Goal: Task Accomplishment & Management: Manage account settings

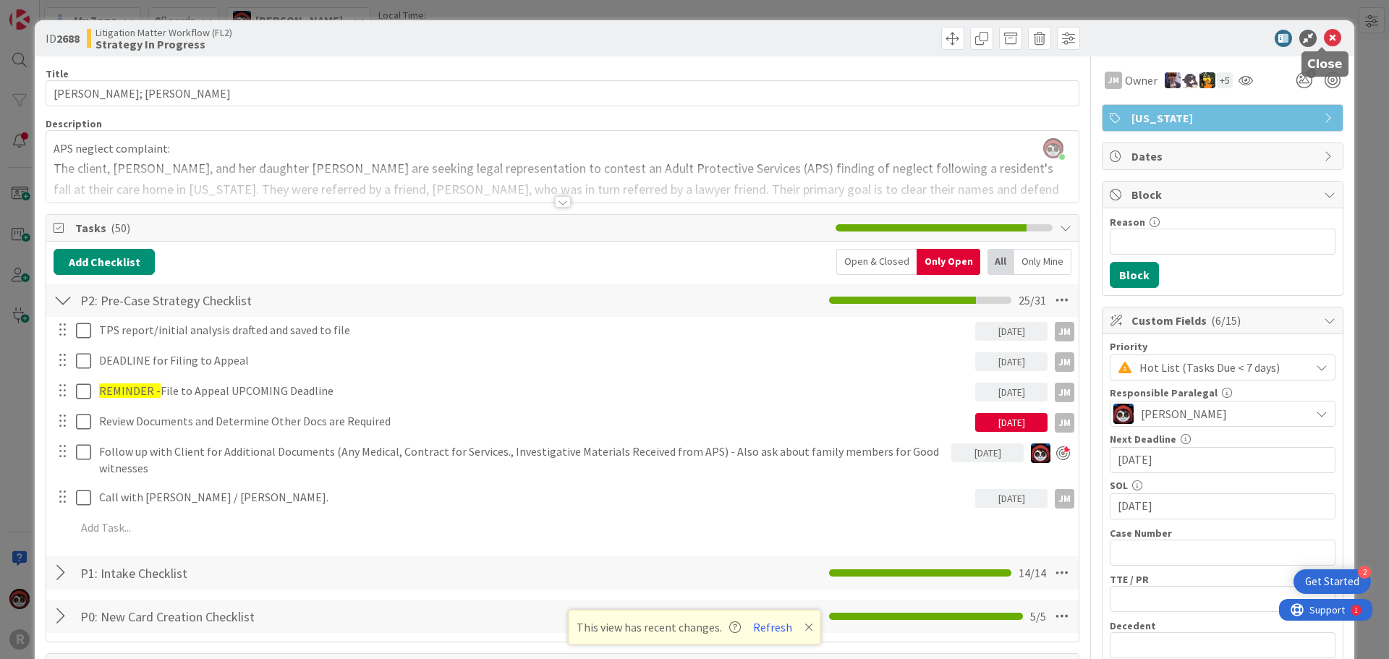
click at [1325, 42] on icon at bounding box center [1331, 38] width 17 height 17
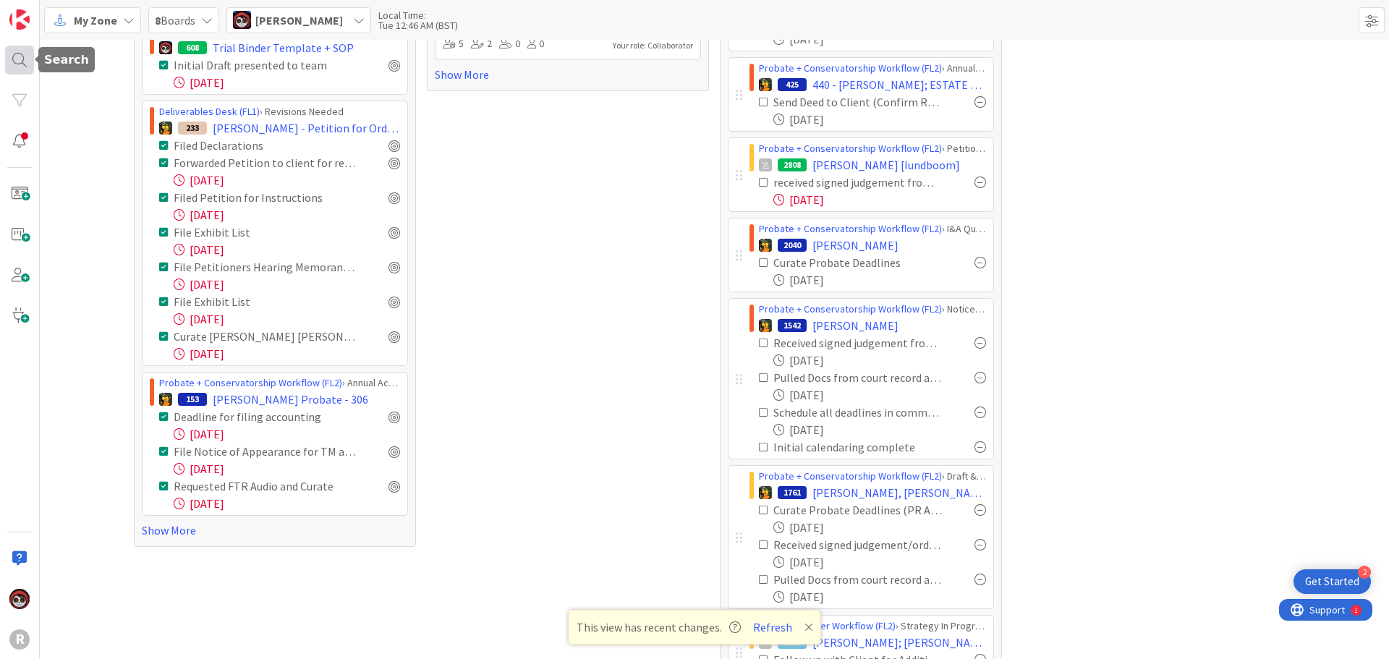
click at [12, 62] on div at bounding box center [19, 60] width 29 height 29
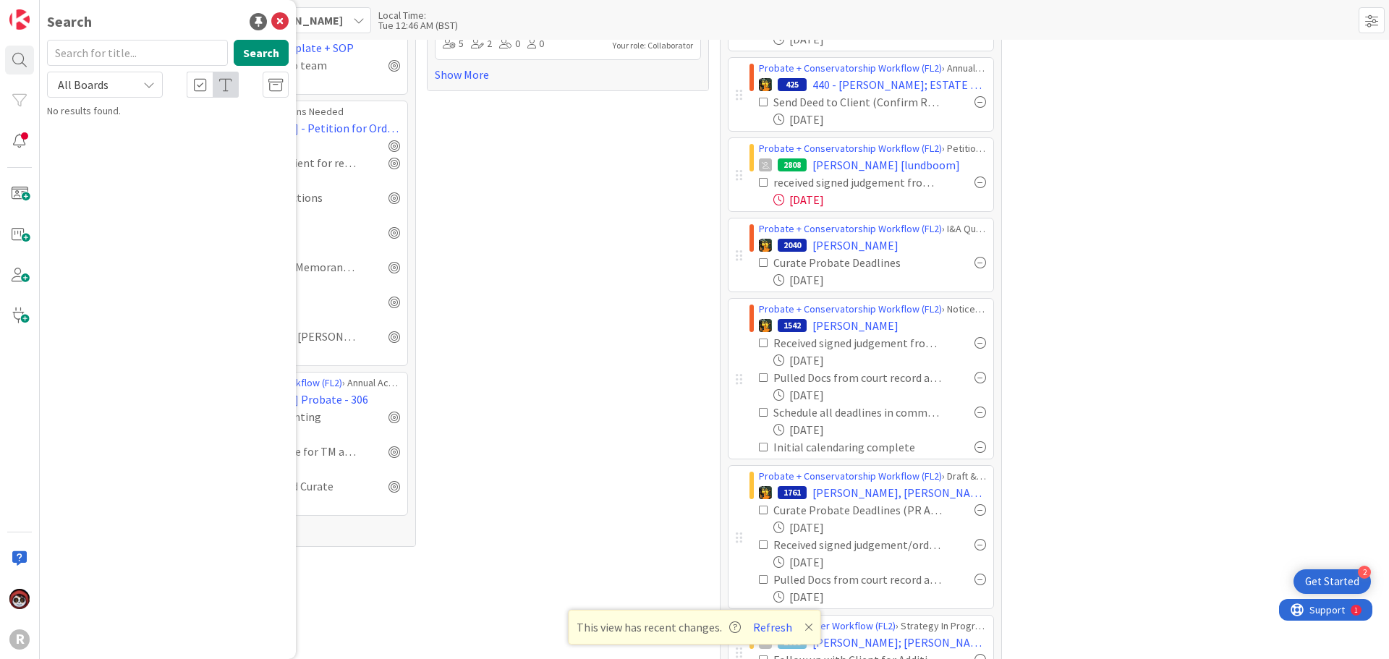
click at [174, 50] on input "text" at bounding box center [137, 53] width 181 height 26
type input "precise"
click at [176, 116] on b "Litigation Matter Workflow (FL2) ›" at bounding box center [137, 113] width 140 height 11
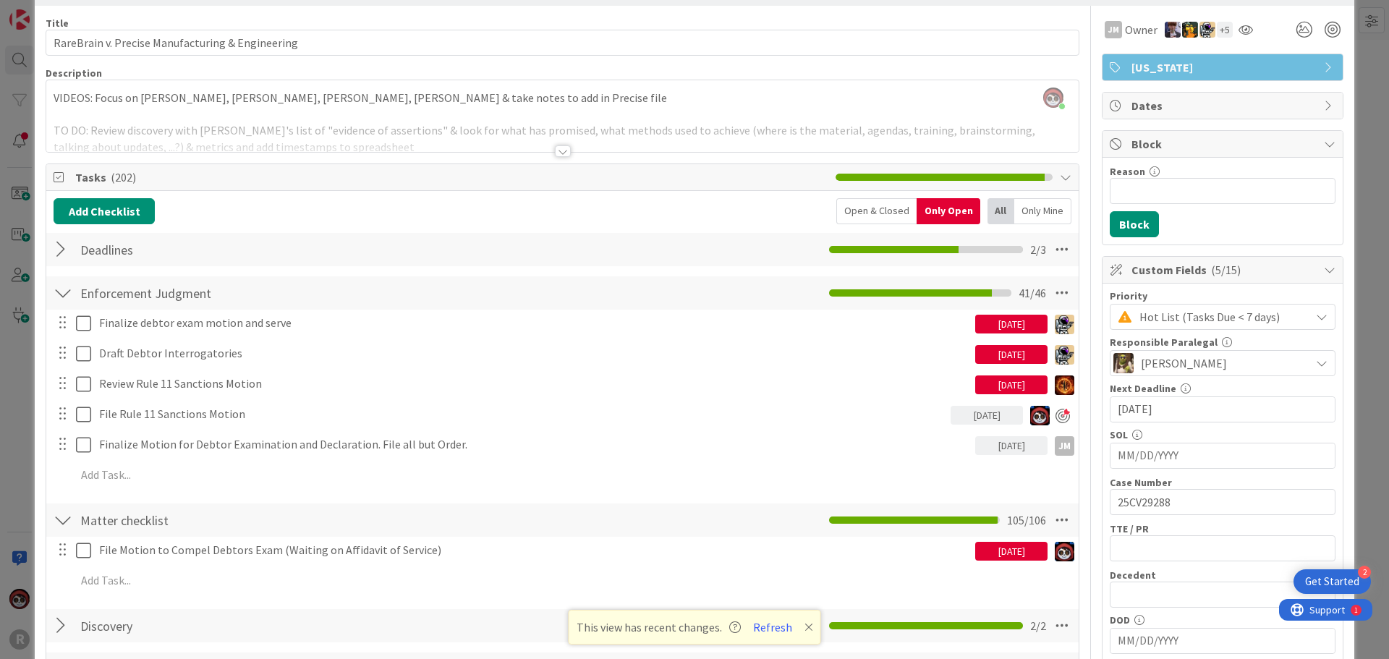
scroll to position [72, 0]
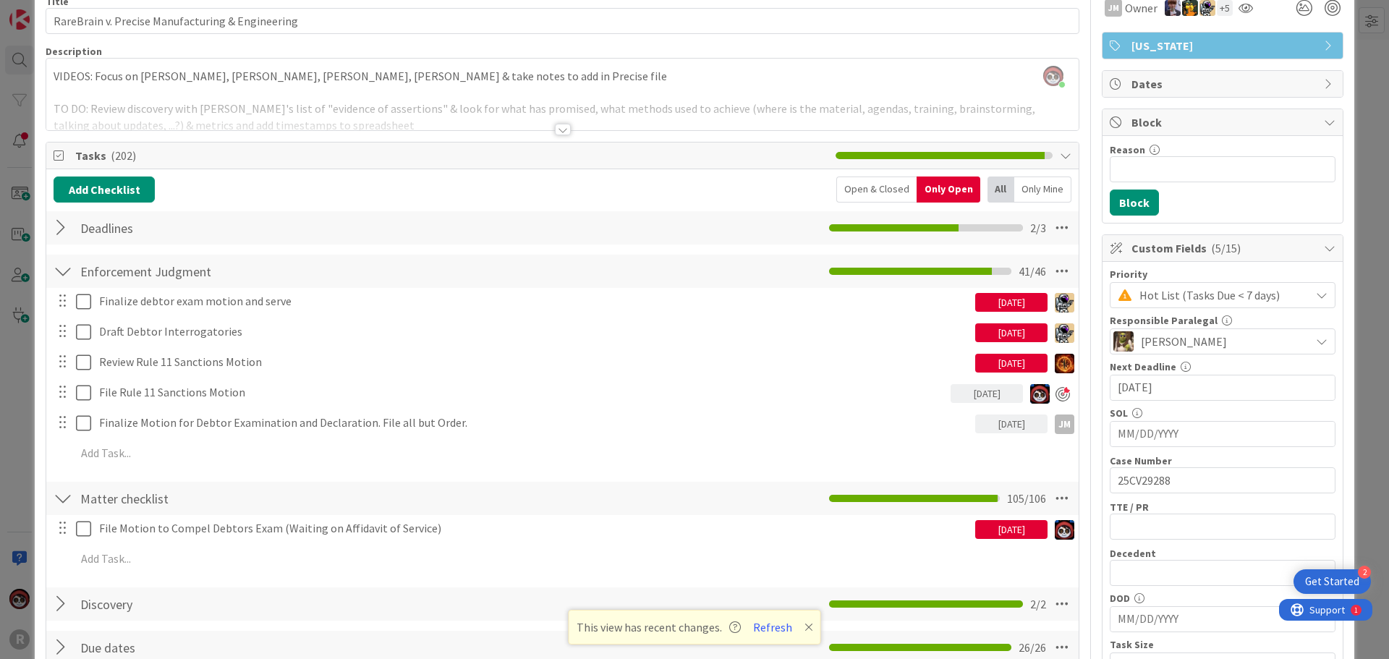
click at [984, 398] on div "[DATE]" at bounding box center [986, 393] width 72 height 19
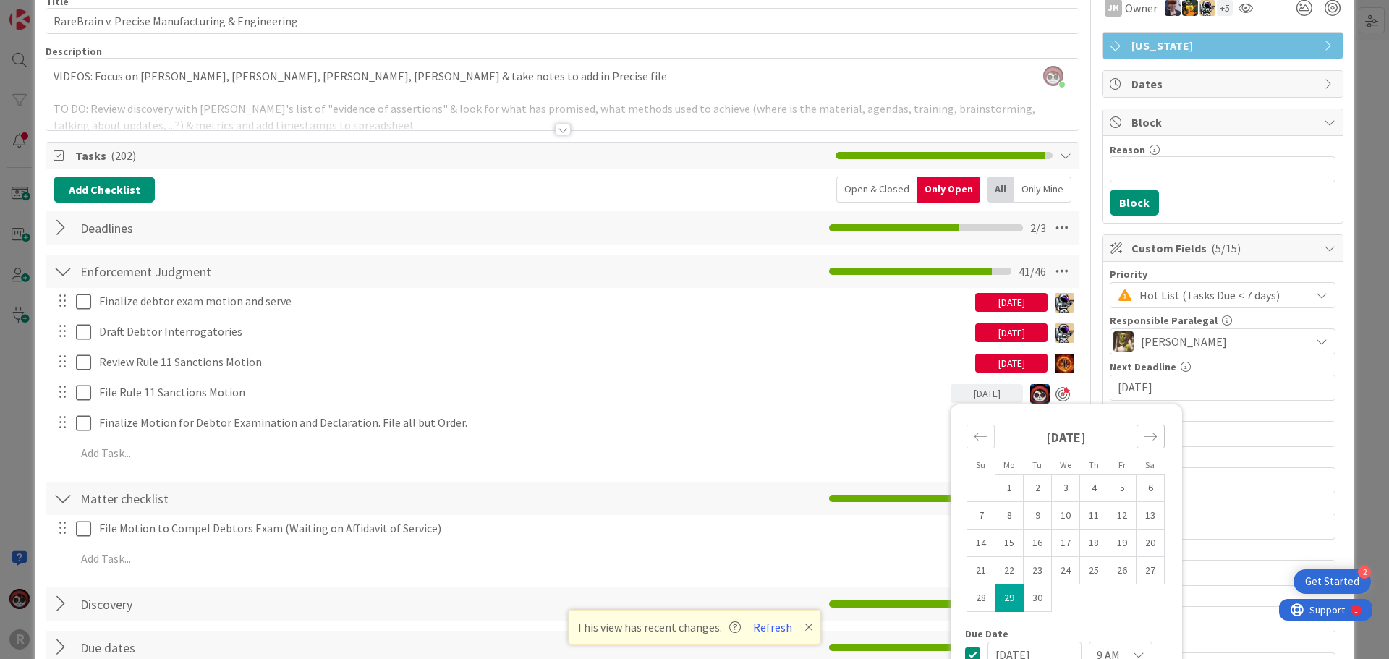
click at [1143, 435] on icon "Move forward to switch to the next month." at bounding box center [1150, 437] width 14 height 14
click at [1061, 493] on td "1" at bounding box center [1066, 487] width 28 height 27
type input "[DATE]"
click at [344, 467] on div "Finalize debtor exam motion and serve [DATE] Update Cancel Draft Debtor Interro…" at bounding box center [563, 380] width 1018 height 184
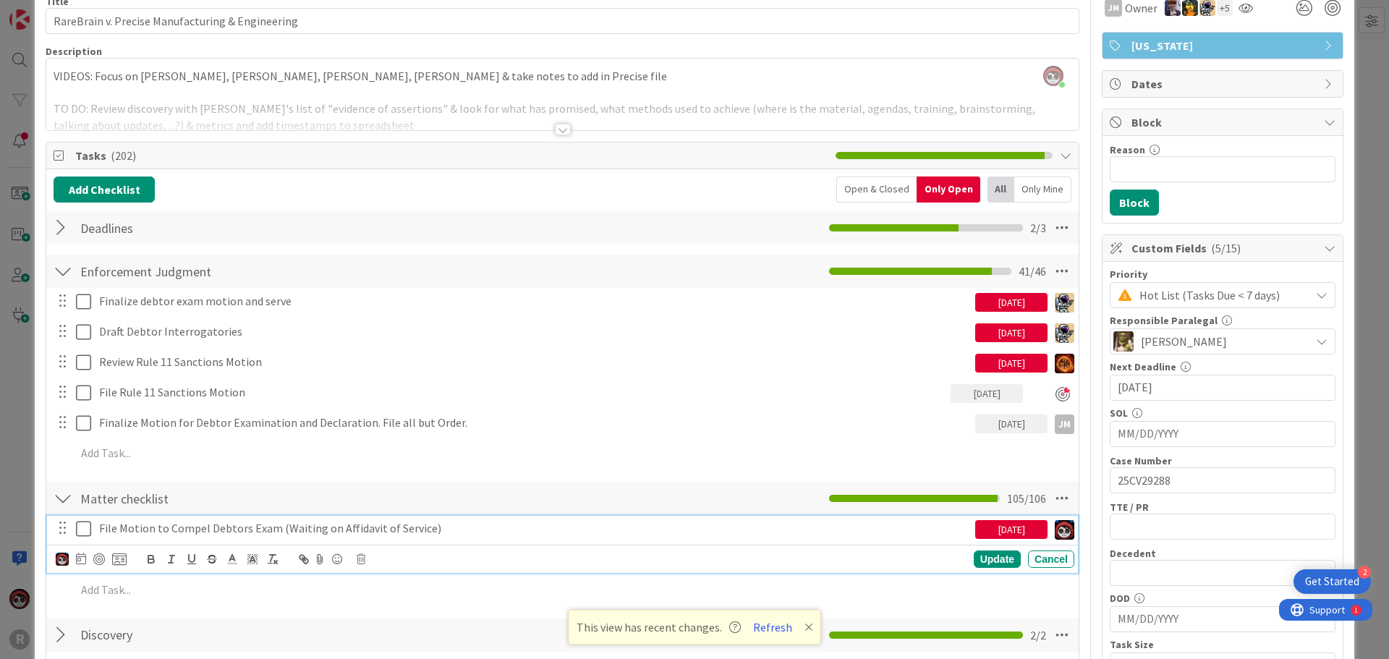
click at [215, 536] on p "File Motion to Compel Debtors Exam (Waiting on Affidavit of Service)" at bounding box center [534, 528] width 870 height 17
click at [100, 560] on div at bounding box center [99, 559] width 12 height 12
click at [991, 561] on div "Update" at bounding box center [996, 559] width 47 height 17
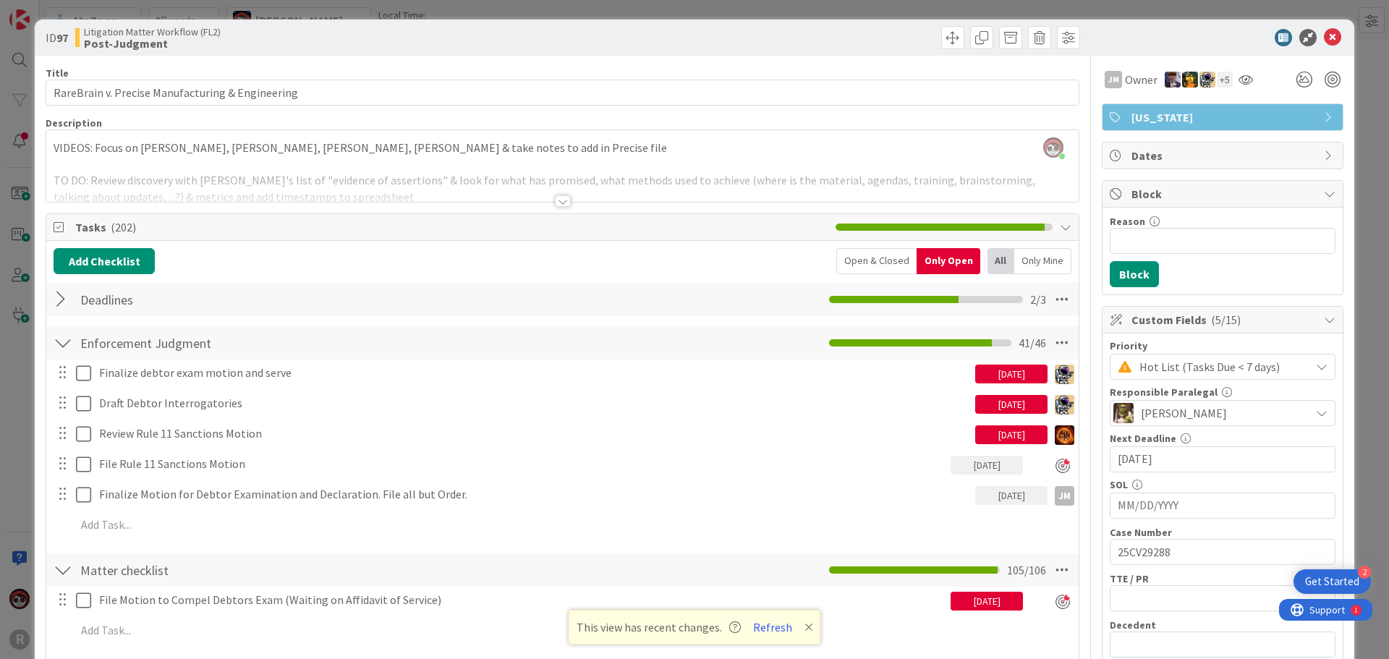
scroll to position [0, 0]
click at [555, 203] on div at bounding box center [563, 202] width 16 height 12
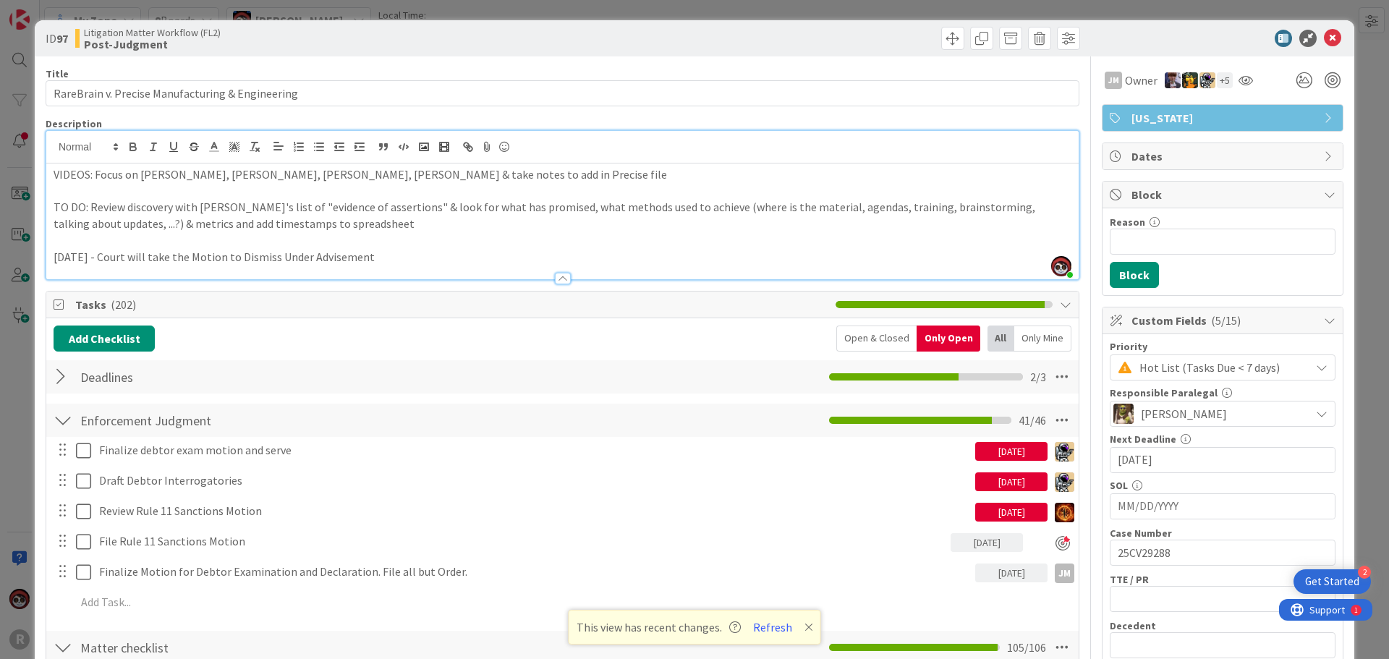
click at [448, 253] on p "[DATE] - Court will take the Motion to Dismiss Under Advisement" at bounding box center [563, 257] width 1018 height 17
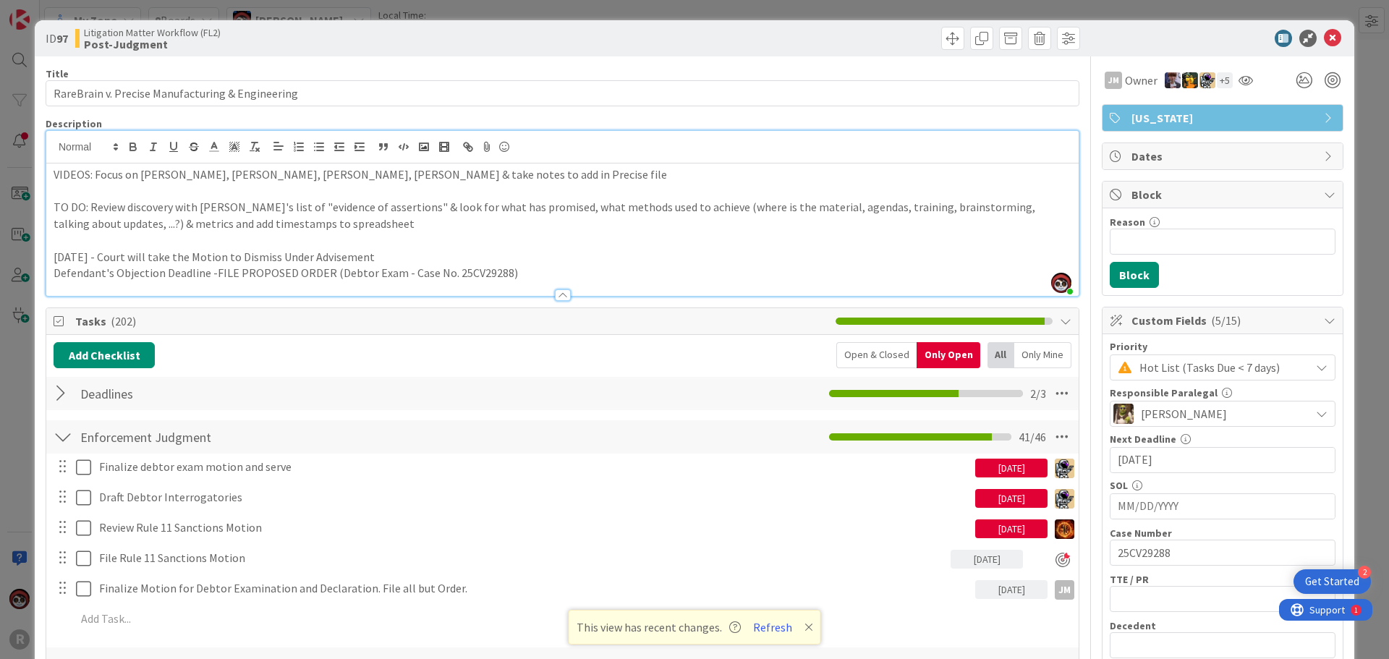
click at [49, 272] on div "VIDEOS: Focus on [PERSON_NAME], [PERSON_NAME], [PERSON_NAME], [PERSON_NAME] & t…" at bounding box center [562, 229] width 1032 height 132
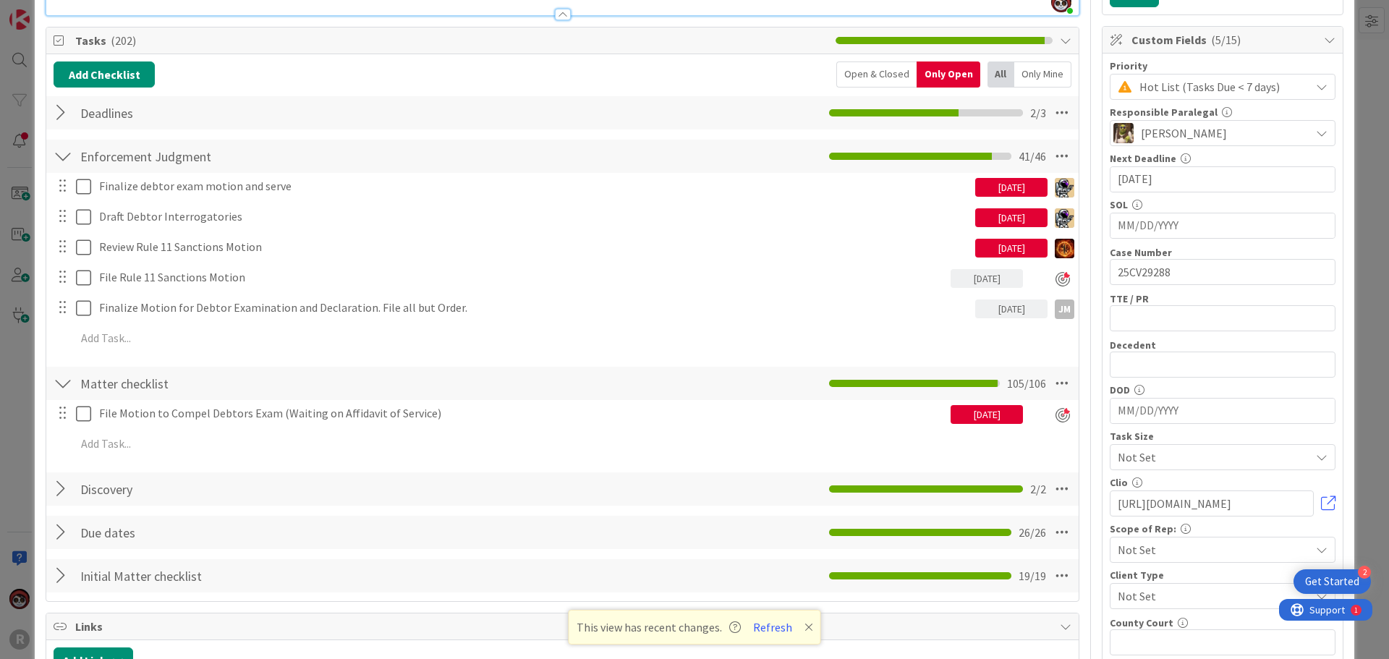
scroll to position [289, 0]
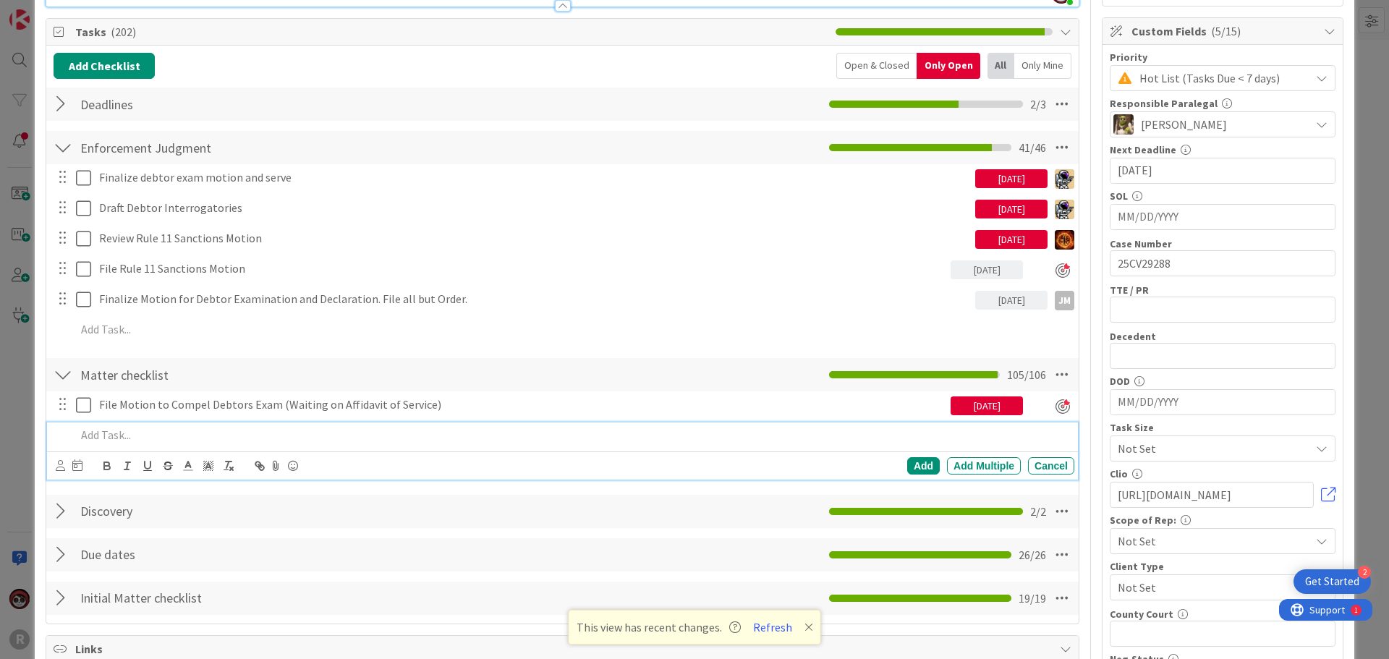
click at [172, 431] on p at bounding box center [572, 435] width 992 height 17
click at [112, 432] on p "File D" at bounding box center [572, 435] width 992 height 17
click at [98, 435] on p "File Declaration" at bounding box center [572, 435] width 992 height 17
click at [223, 432] on p "File JAM Declaration" at bounding box center [572, 435] width 992 height 17
click at [61, 465] on icon at bounding box center [60, 465] width 9 height 11
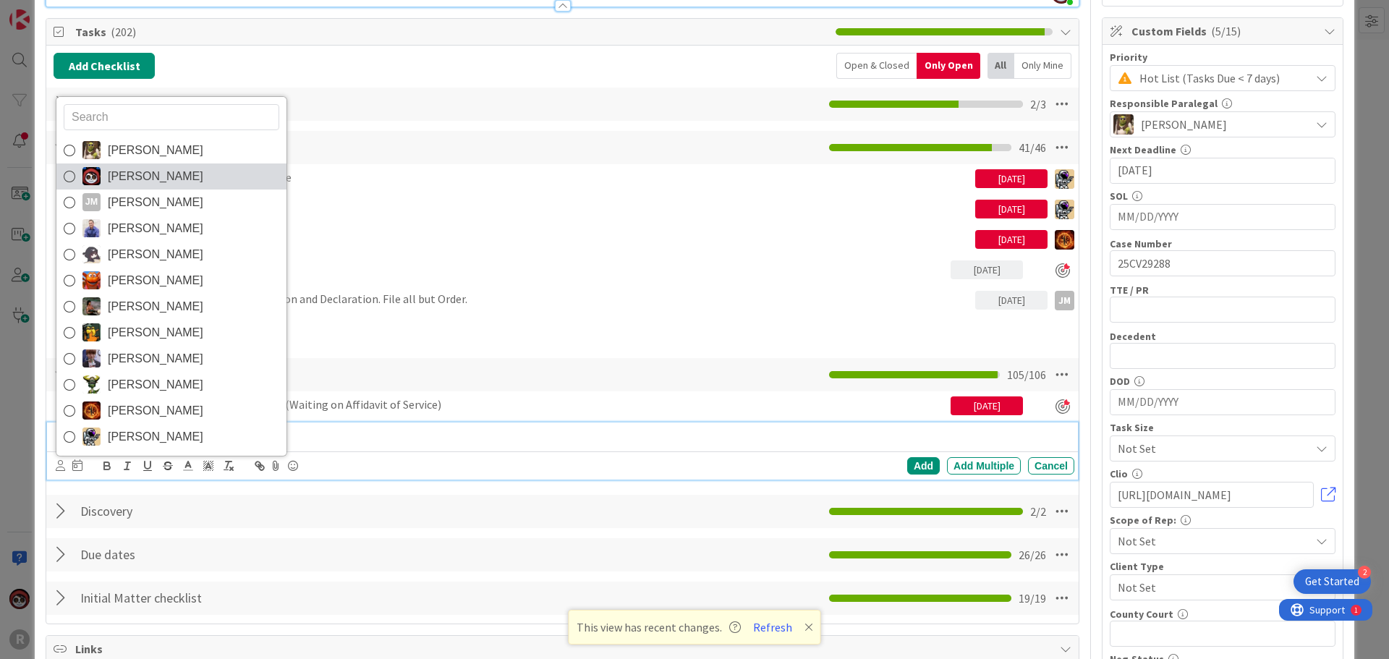
click at [131, 175] on span "[PERSON_NAME]" at bounding box center [155, 177] width 95 height 22
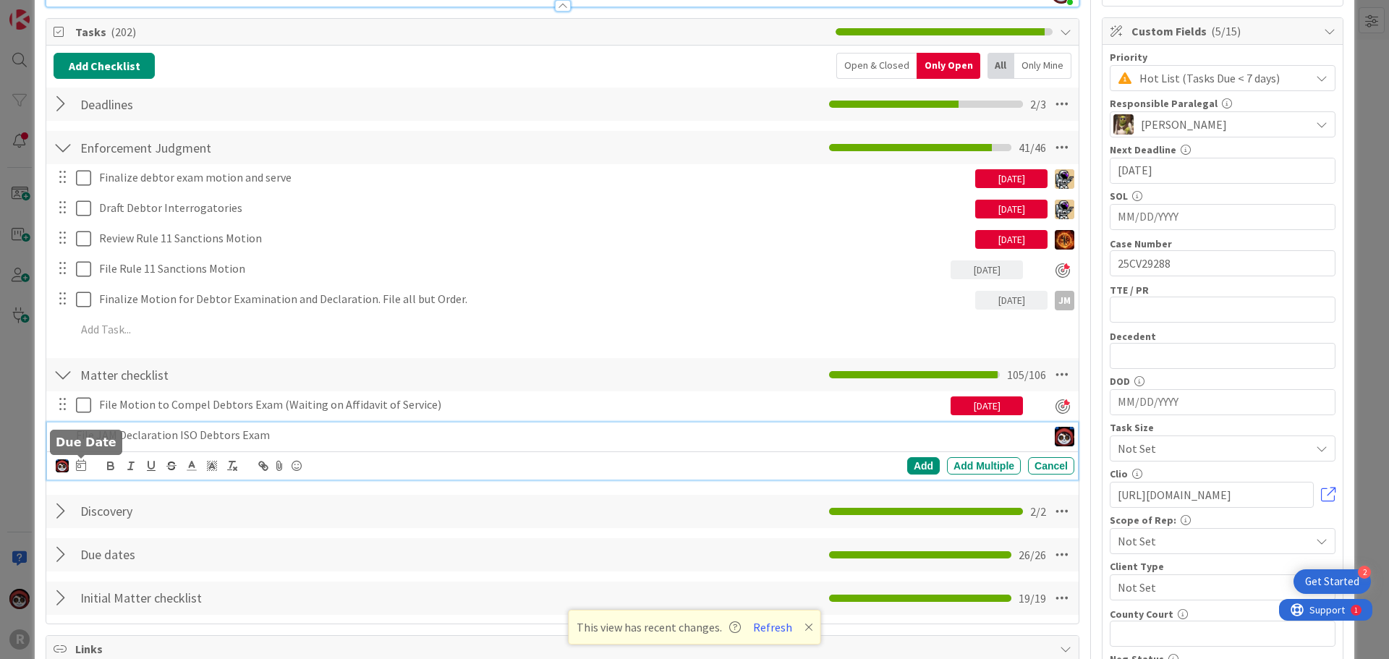
click at [85, 464] on icon at bounding box center [81, 465] width 10 height 12
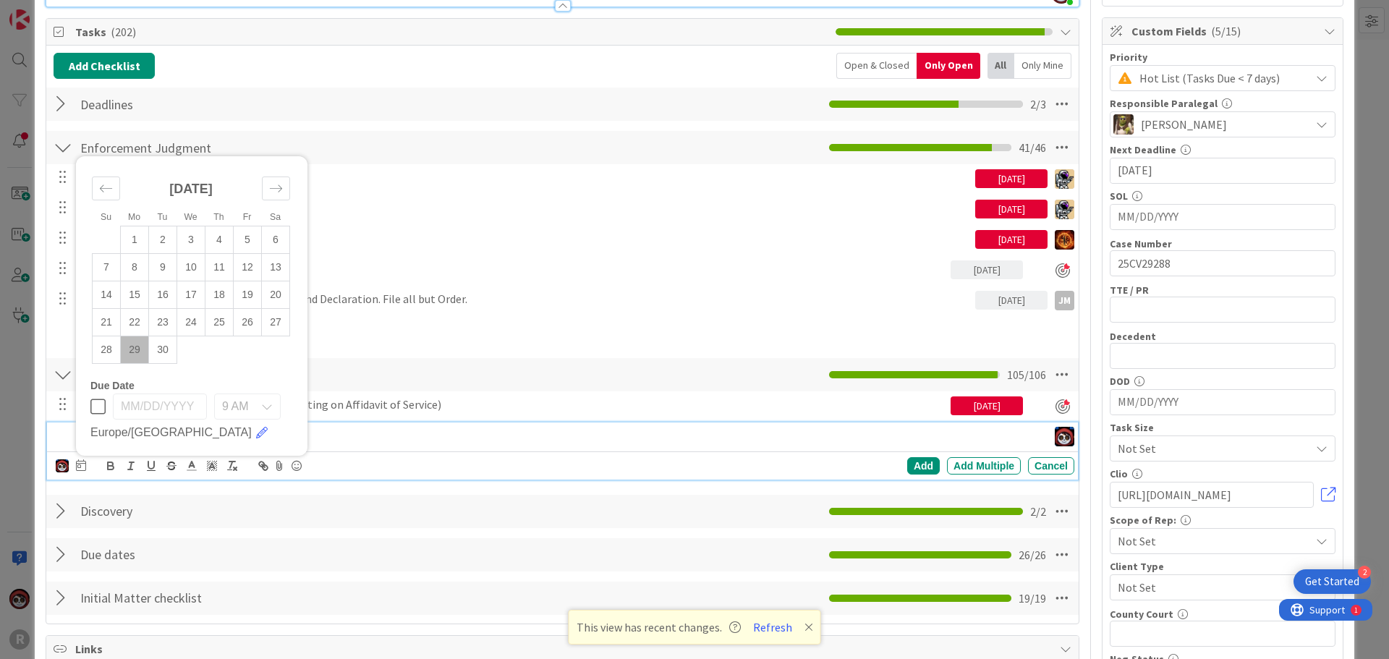
scroll to position [434, 0]
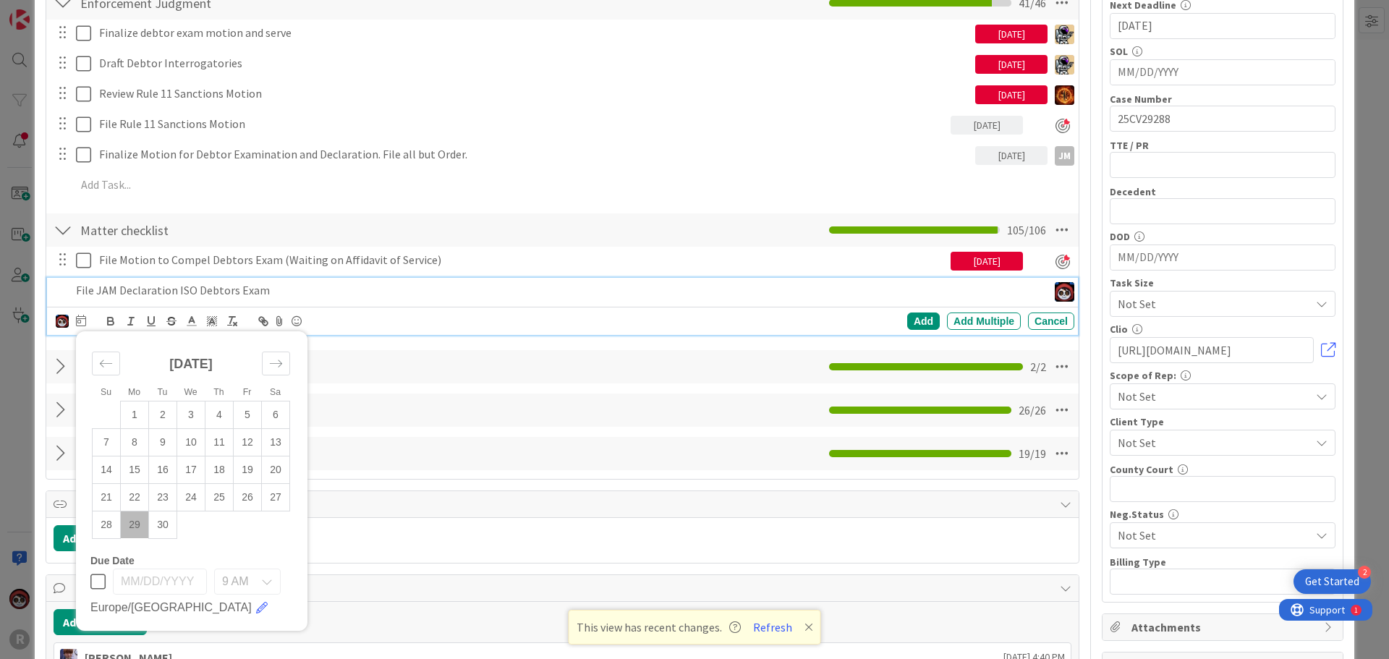
click at [130, 530] on td "29" at bounding box center [135, 524] width 28 height 27
click at [896, 328] on div "Add Add Multiple Cancel" at bounding box center [848, 320] width 452 height 17
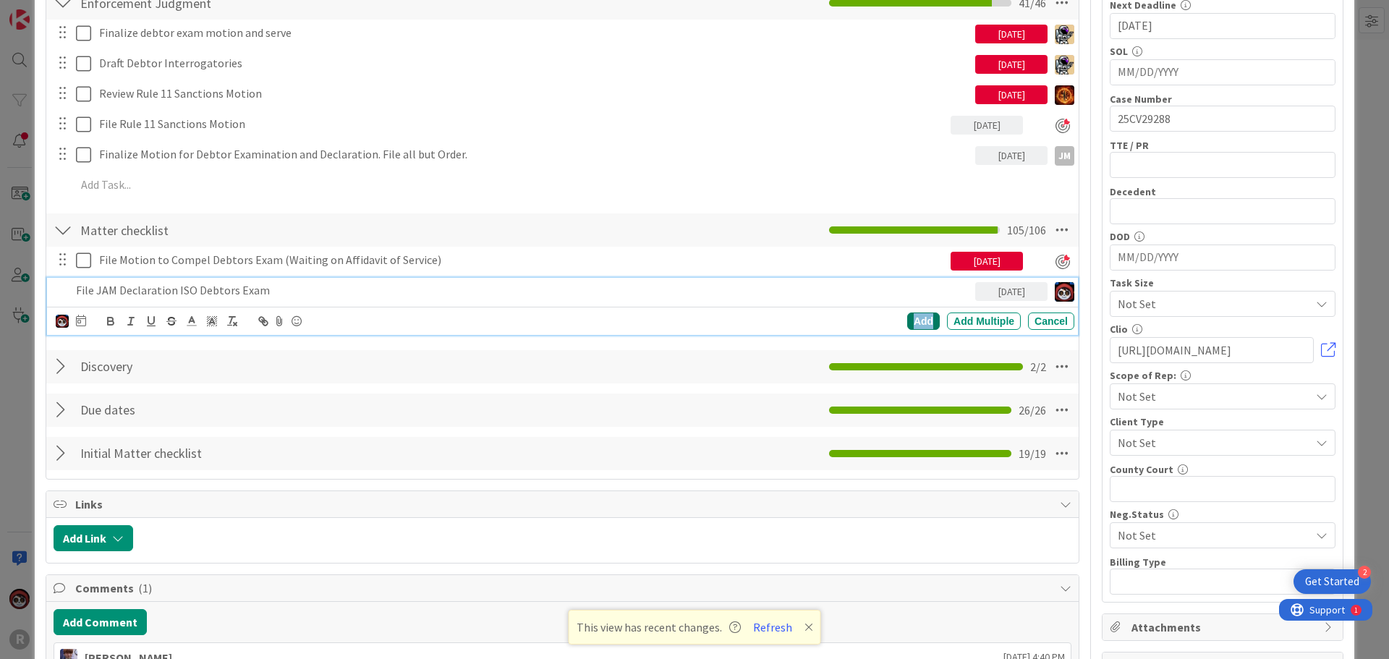
click at [913, 319] on div "Add" at bounding box center [923, 320] width 33 height 17
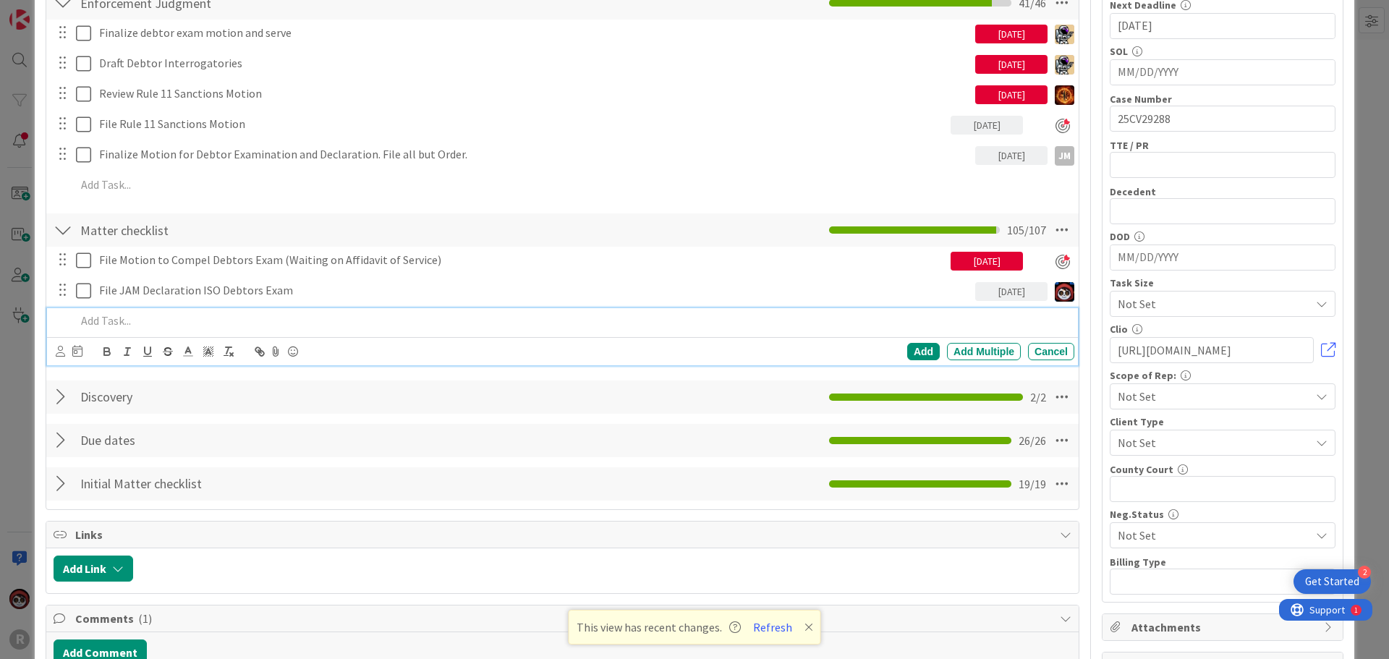
click at [174, 314] on p at bounding box center [572, 320] width 992 height 17
click at [65, 351] on div "[PERSON_NAME] [PERSON_NAME] [PERSON_NAME] [PERSON_NAME] [PERSON_NAME] [PERSON_N…" at bounding box center [69, 351] width 27 height 17
drag, startPoint x: 287, startPoint y: 320, endPoint x: 69, endPoint y: 320, distance: 218.4
click at [69, 320] on div "Serve Proposed Order - Debtors Exam" at bounding box center [563, 320] width 1021 height 25
copy p "Serve Proposed Order - Debtors Exam"
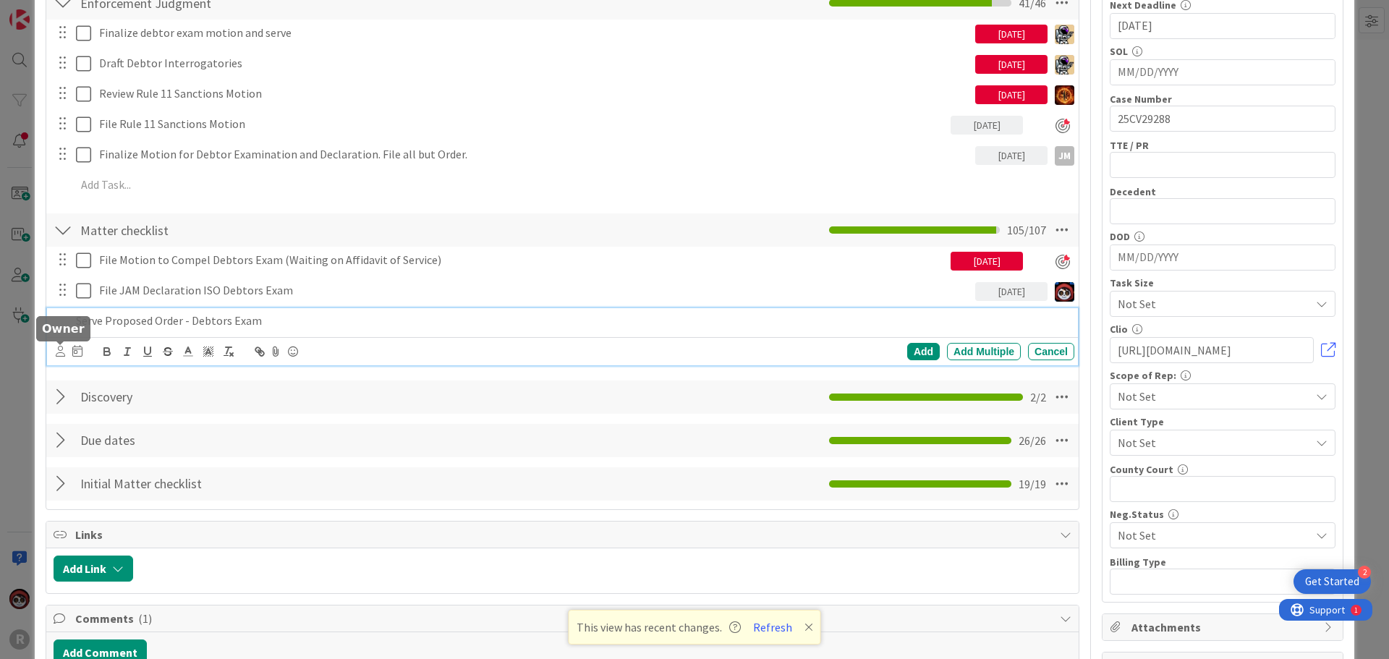
click at [69, 351] on div "[PERSON_NAME] [PERSON_NAME] [PERSON_NAME] [PERSON_NAME] [PERSON_NAME] [PERSON_N…" at bounding box center [69, 351] width 27 height 17
click at [59, 351] on icon at bounding box center [60, 351] width 9 height 11
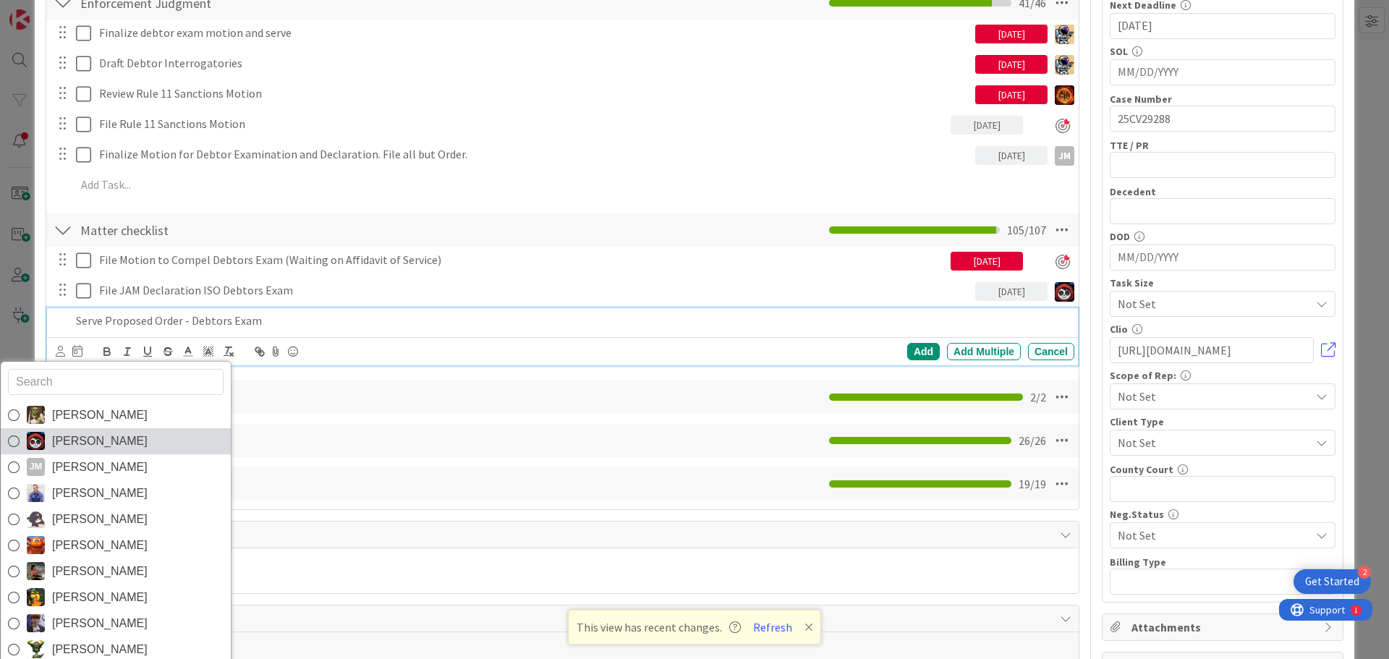
click at [102, 440] on span "[PERSON_NAME]" at bounding box center [99, 441] width 95 height 22
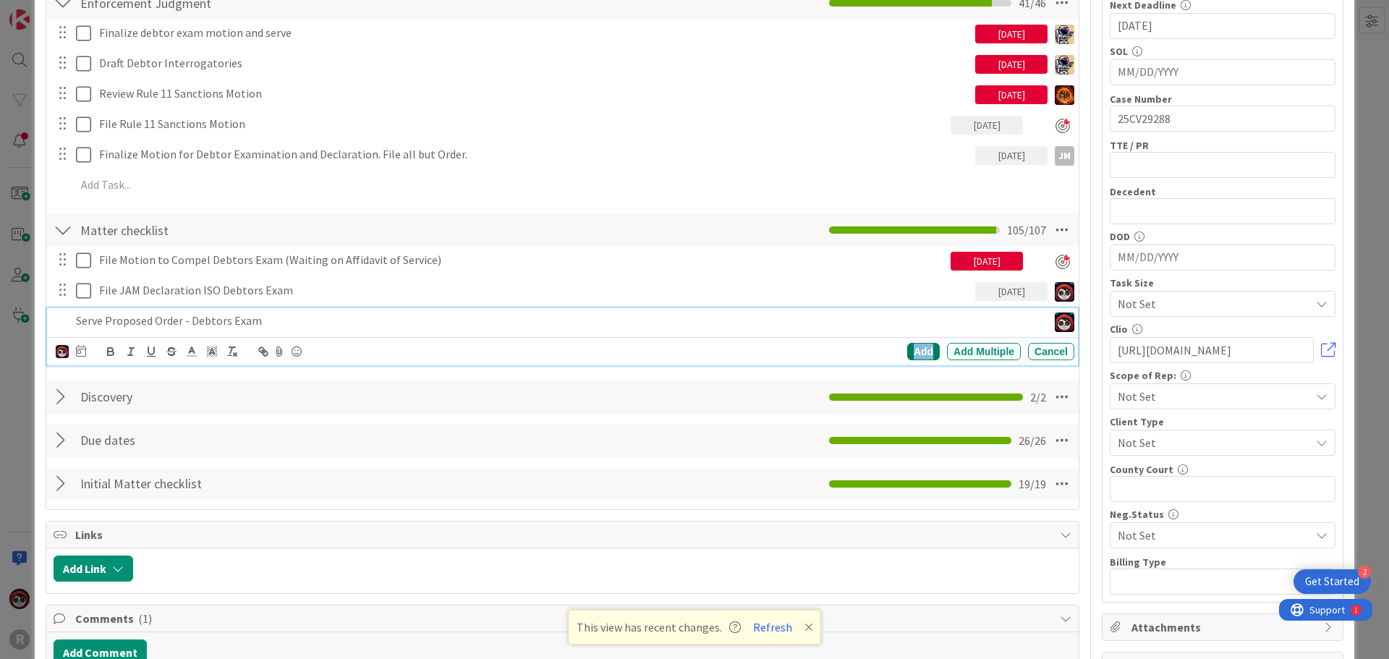
click at [907, 354] on div "Add" at bounding box center [923, 351] width 33 height 17
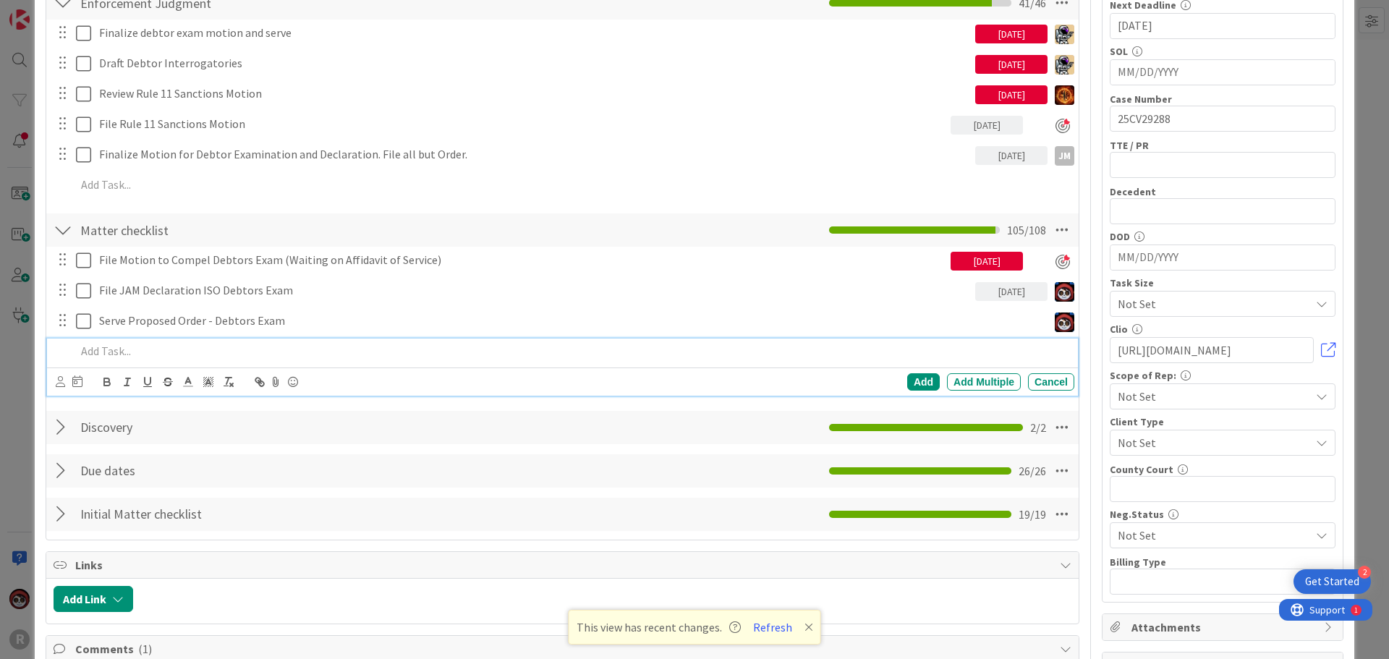
click at [170, 348] on p at bounding box center [572, 351] width 992 height 17
drag, startPoint x: 101, startPoint y: 349, endPoint x: 31, endPoint y: 351, distance: 69.5
click at [31, 350] on div "ID 97 Litigation Matter Workflow (FL2) Post-Judgment Title 48 / 128 RareBrain v…" at bounding box center [694, 329] width 1389 height 659
click at [59, 385] on icon at bounding box center [60, 381] width 9 height 11
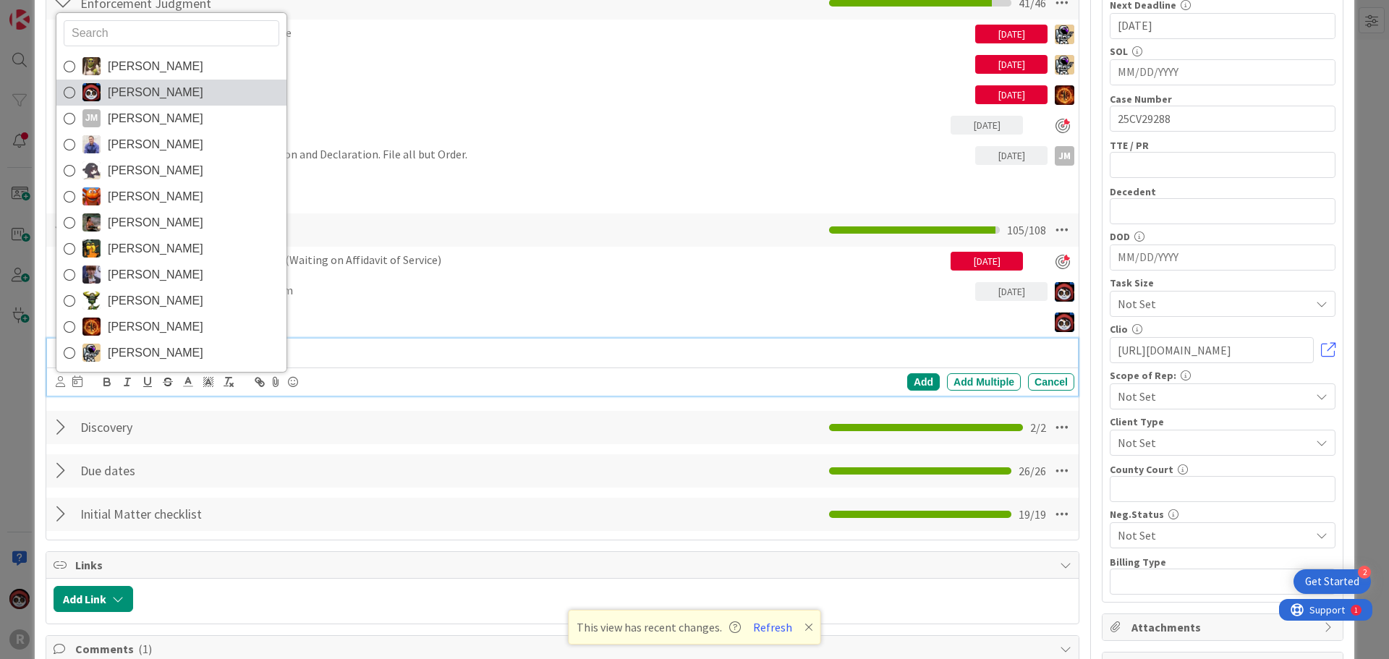
click at [147, 96] on span "[PERSON_NAME]" at bounding box center [155, 93] width 95 height 22
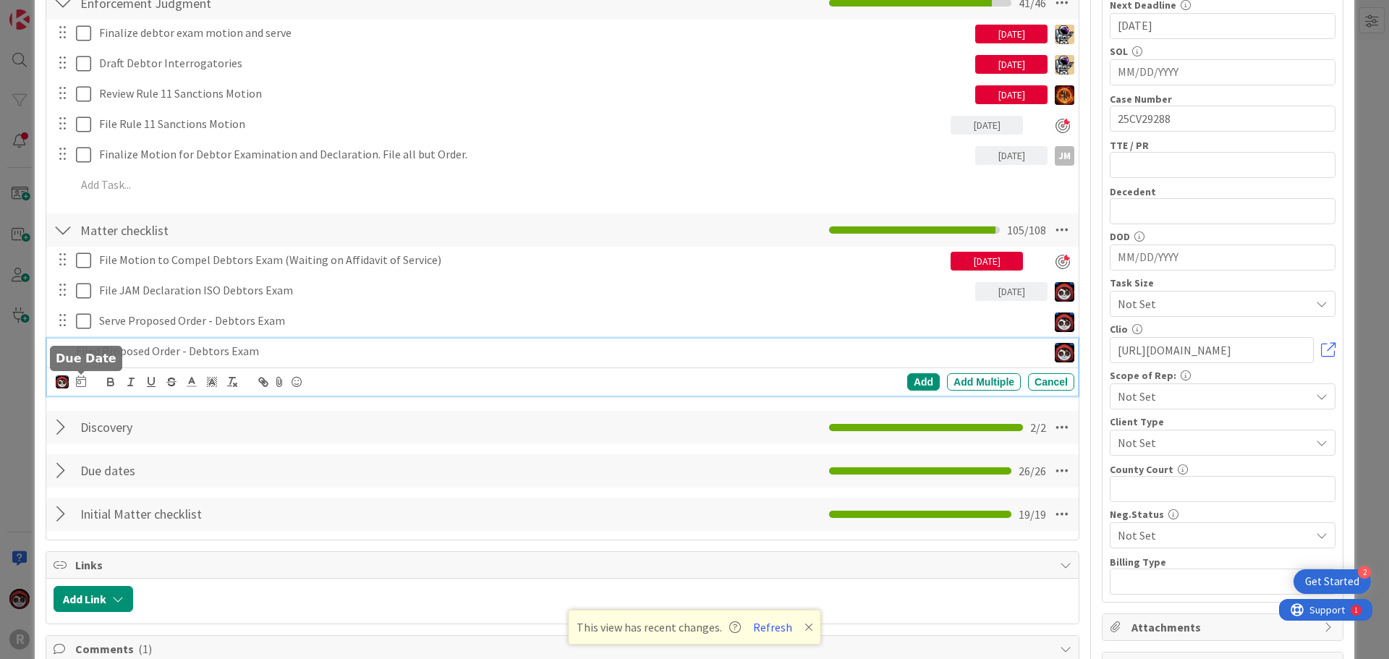
click at [85, 385] on icon at bounding box center [81, 381] width 10 height 12
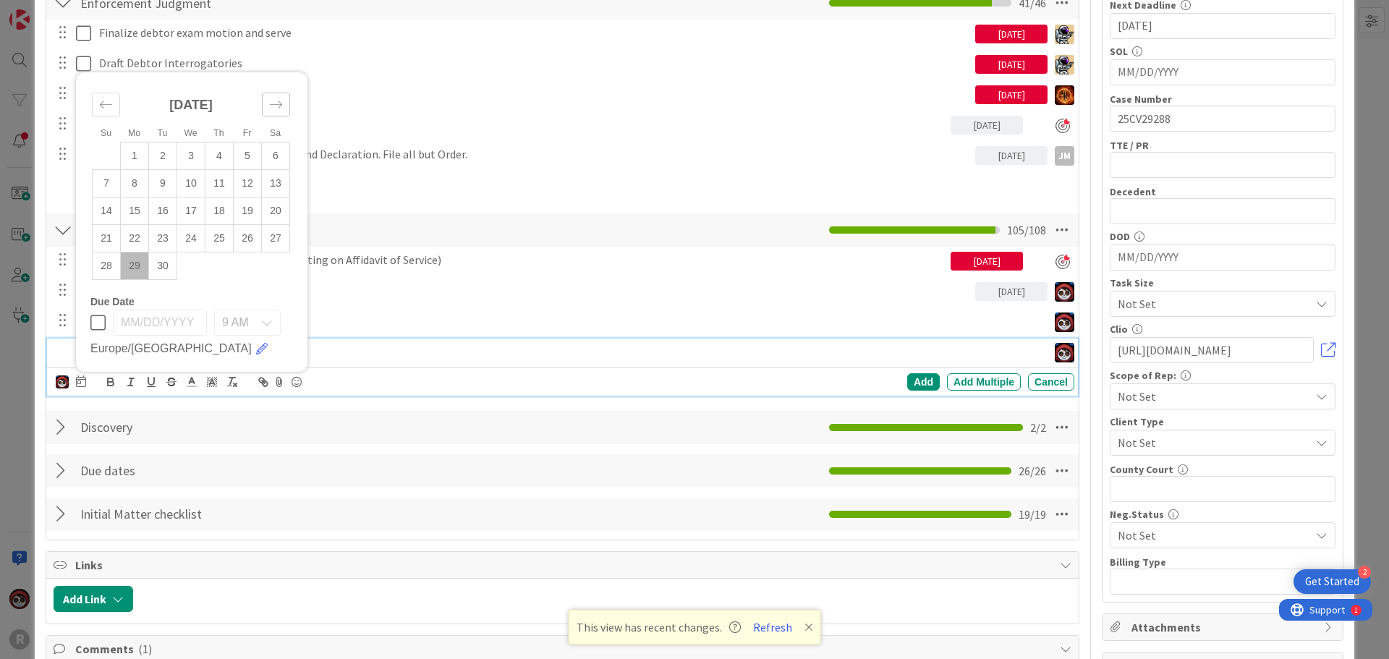
click at [269, 109] on icon "Move forward to switch to the next month." at bounding box center [276, 105] width 14 height 14
click at [135, 185] on td "6" at bounding box center [135, 182] width 28 height 27
type input "[DATE]"
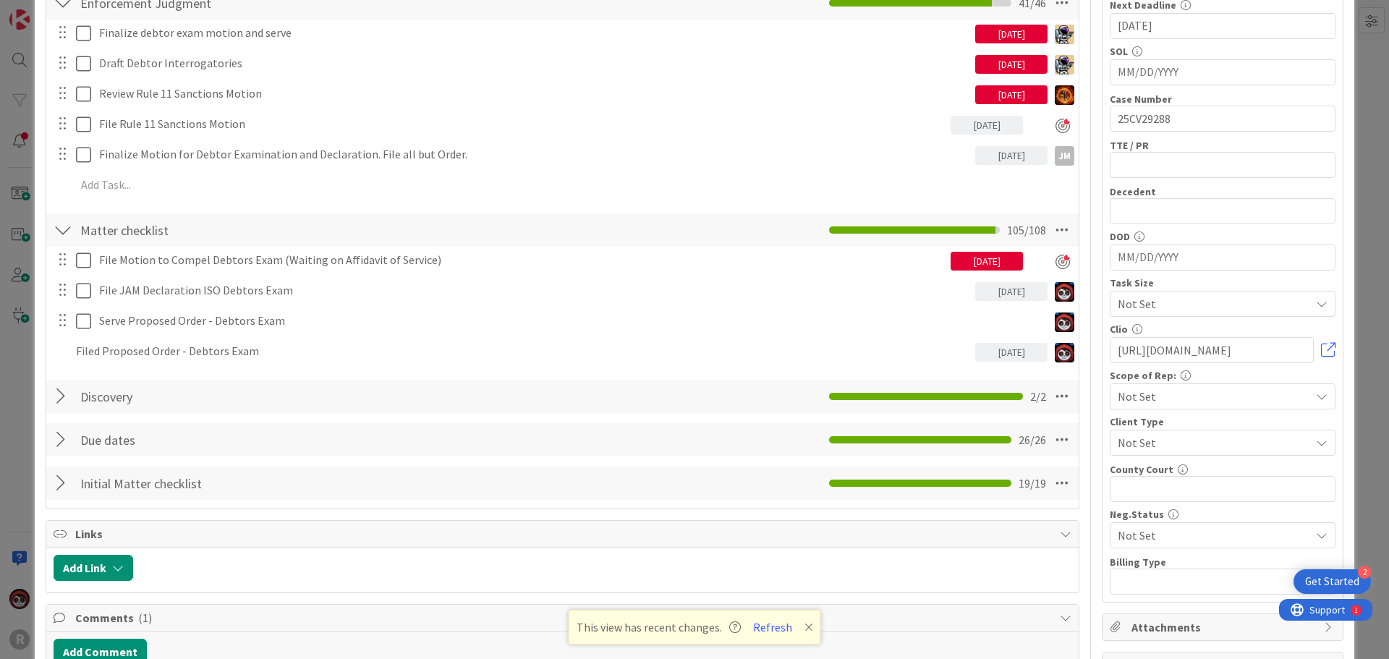
click at [899, 383] on div "Add Checklist Open & Closed Only Open All Only Mine Deadlines Checklist Name 9 …" at bounding box center [563, 204] width 1018 height 593
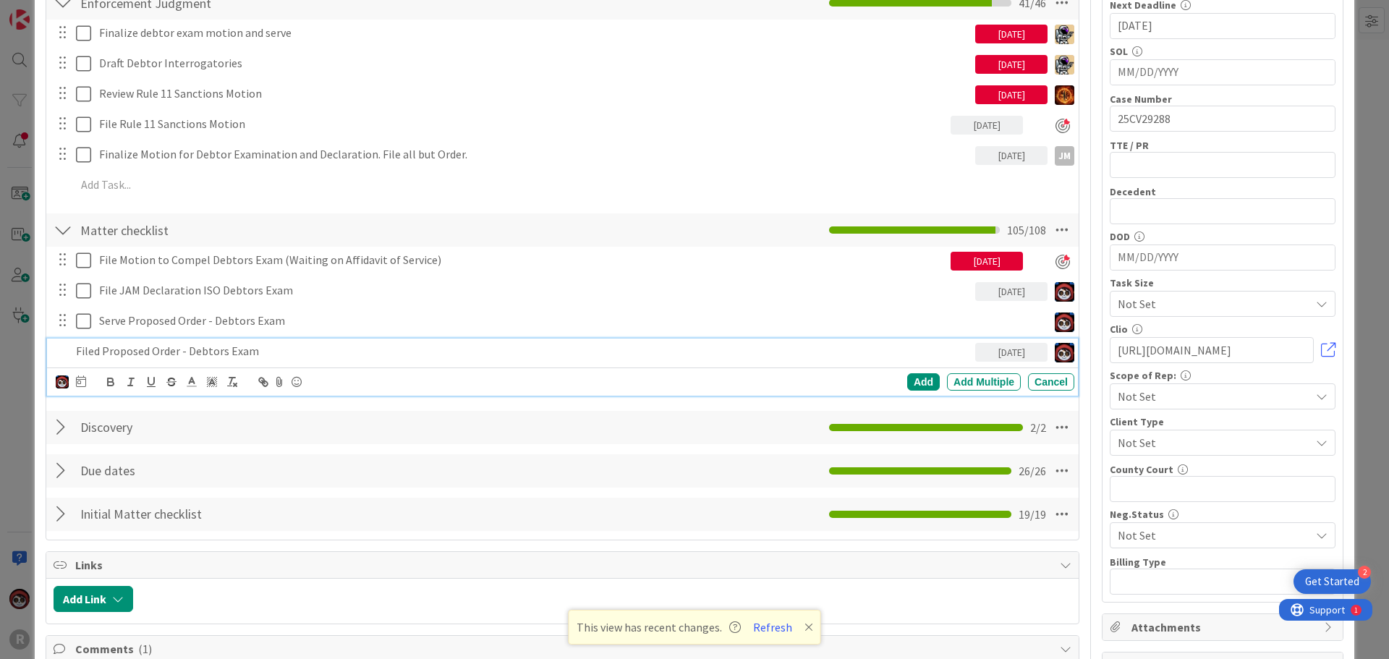
click at [162, 351] on p "Filed Proposed Order - Debtors Exam" at bounding box center [522, 351] width 893 height 17
click at [892, 380] on div "Add Add Multiple Cancel" at bounding box center [848, 381] width 452 height 17
click at [907, 380] on div "Add" at bounding box center [923, 381] width 33 height 17
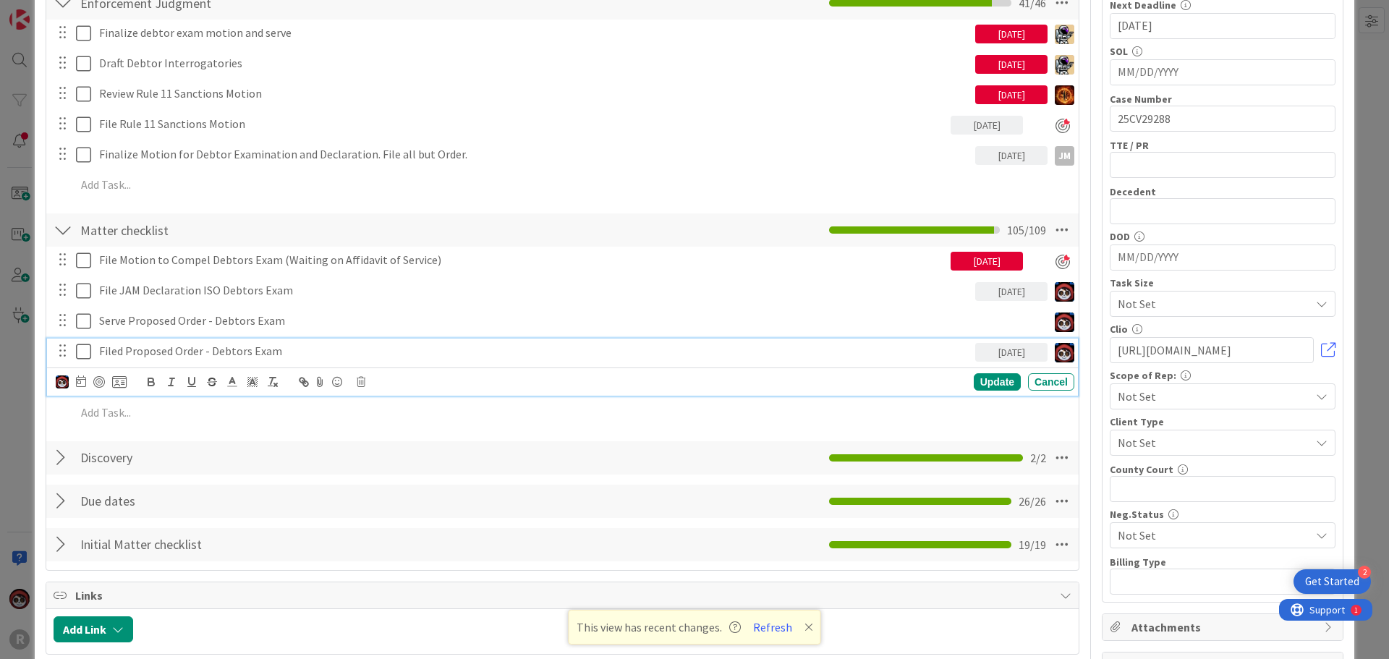
click at [129, 345] on p "Filed Proposed Order - Debtors Exam" at bounding box center [534, 351] width 870 height 17
click at [102, 385] on div at bounding box center [99, 382] width 12 height 12
click at [1000, 390] on div "Update" at bounding box center [996, 382] width 47 height 17
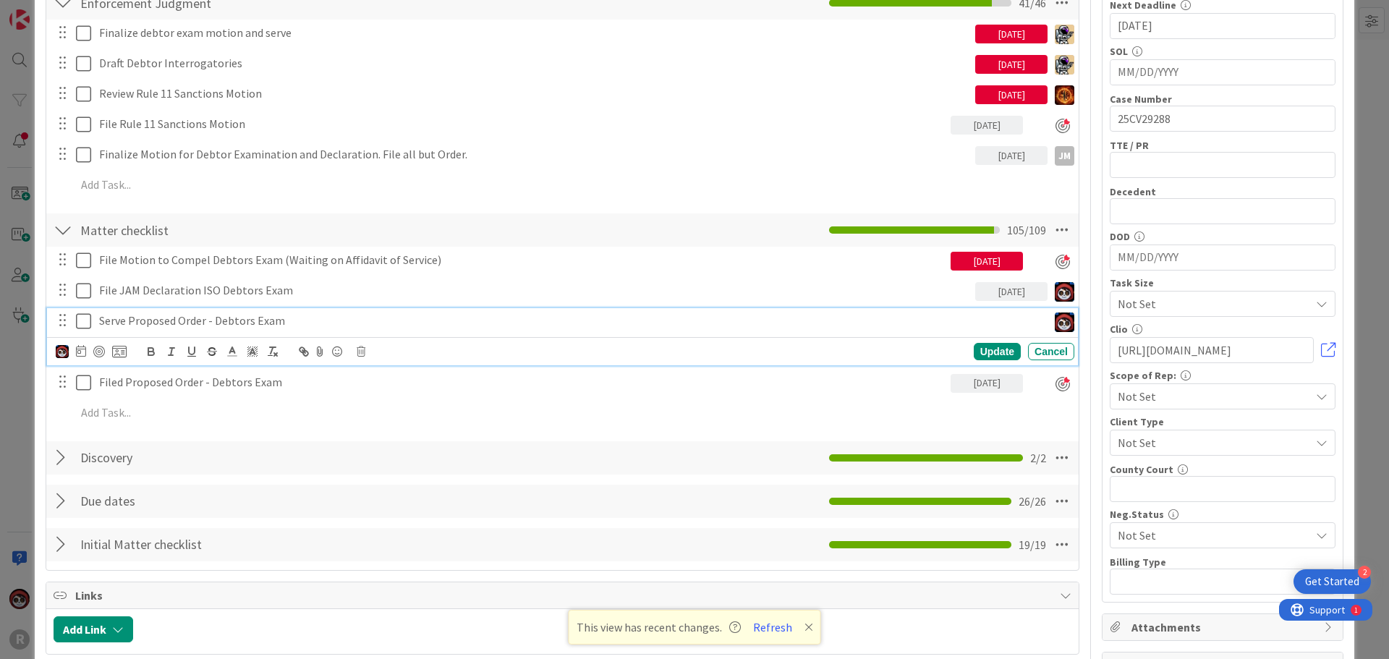
click at [189, 325] on p "Serve Proposed Order - Debtors Exam" at bounding box center [570, 320] width 942 height 17
click at [101, 349] on div at bounding box center [99, 352] width 12 height 12
click at [989, 357] on div "Update" at bounding box center [996, 352] width 47 height 17
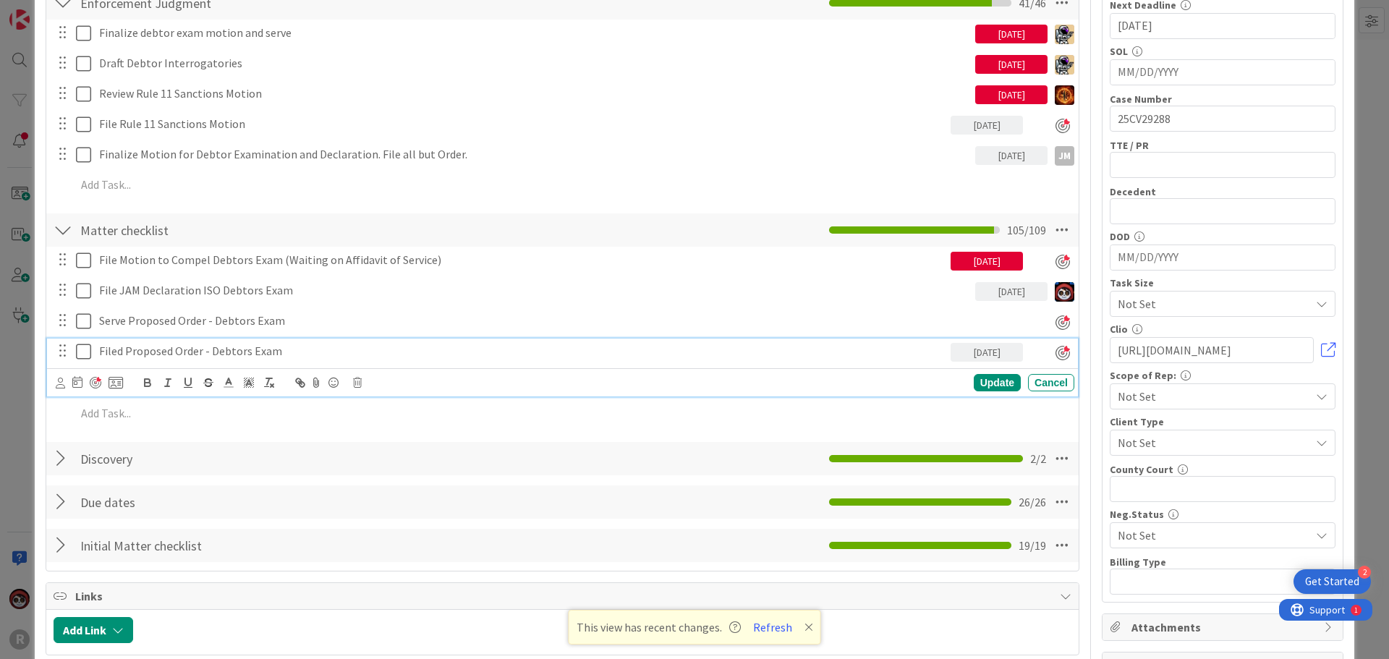
click at [194, 359] on div "Filed Proposed Order - Debtors Exam" at bounding box center [521, 350] width 857 height 25
click at [95, 382] on div at bounding box center [96, 383] width 12 height 12
click at [977, 380] on div "Update" at bounding box center [996, 381] width 47 height 17
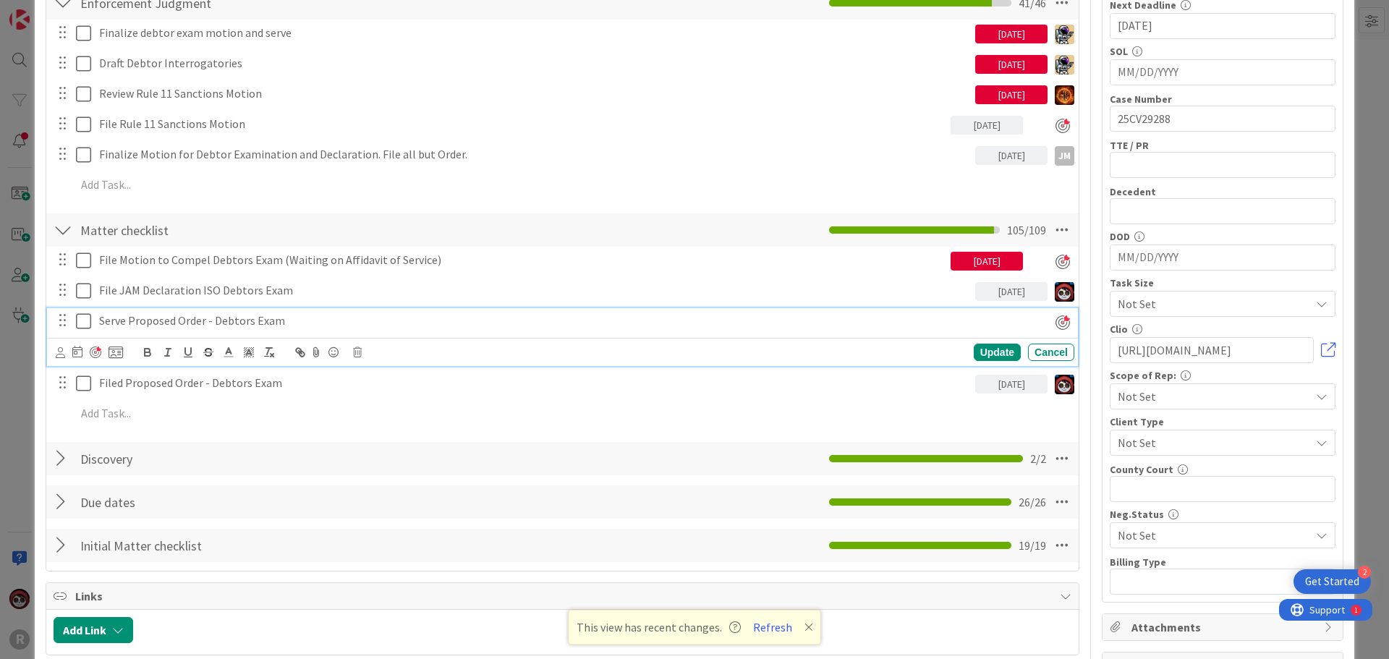
click at [212, 318] on p "Serve Proposed Order - Debtors Exam" at bounding box center [558, 320] width 918 height 17
click at [77, 351] on icon at bounding box center [77, 352] width 10 height 12
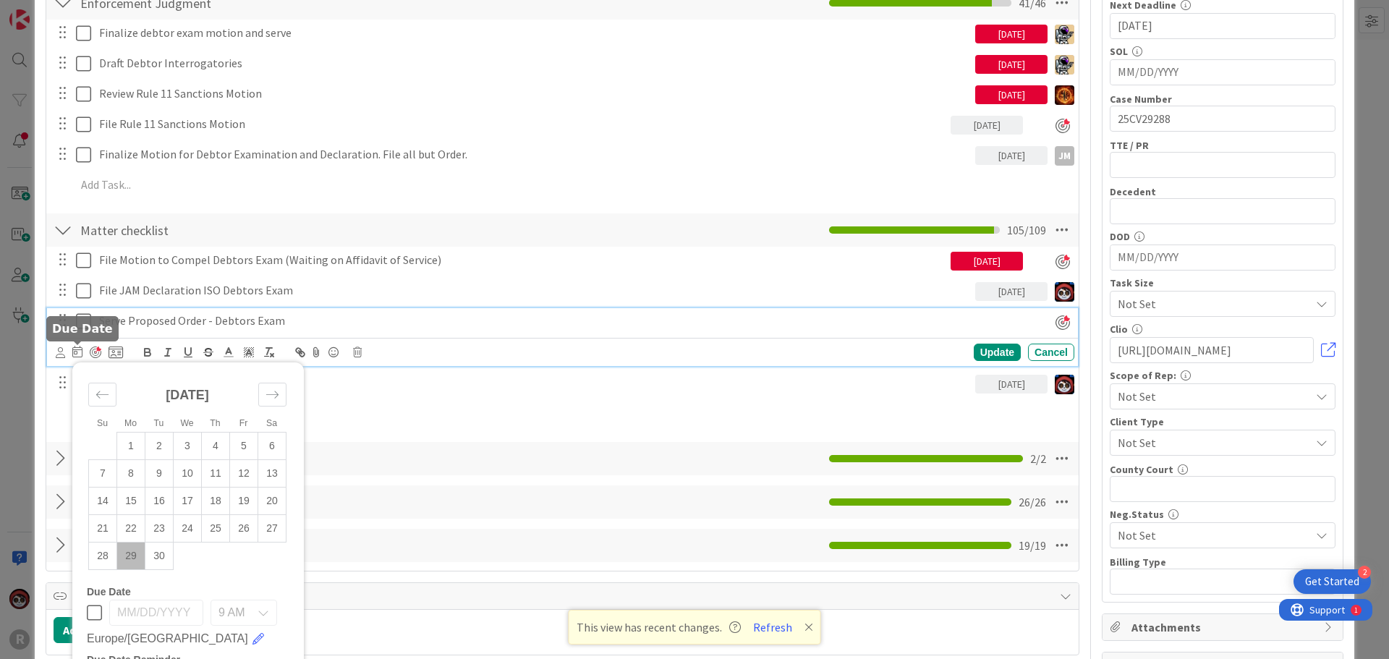
click at [61, 350] on icon at bounding box center [60, 352] width 9 height 11
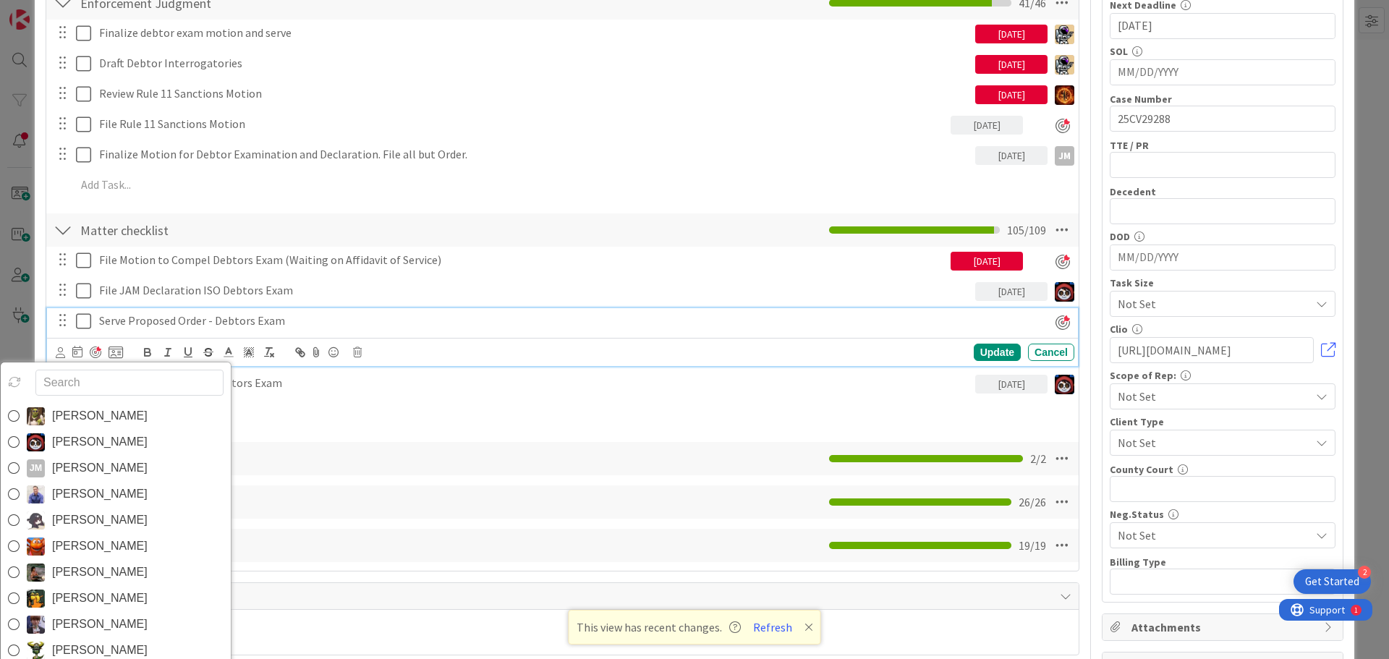
click at [101, 380] on input "text" at bounding box center [129, 383] width 188 height 26
click at [82, 443] on span "[PERSON_NAME]" at bounding box center [99, 442] width 95 height 22
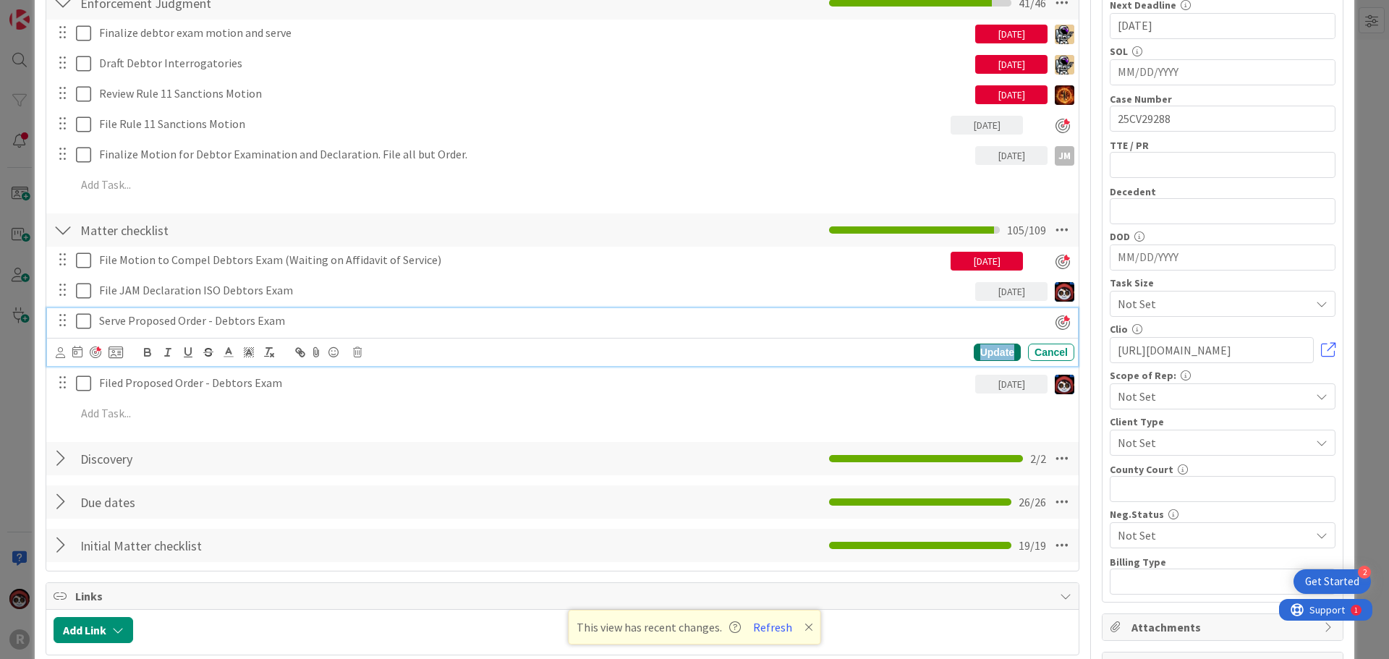
click at [986, 346] on div "Update" at bounding box center [996, 352] width 47 height 17
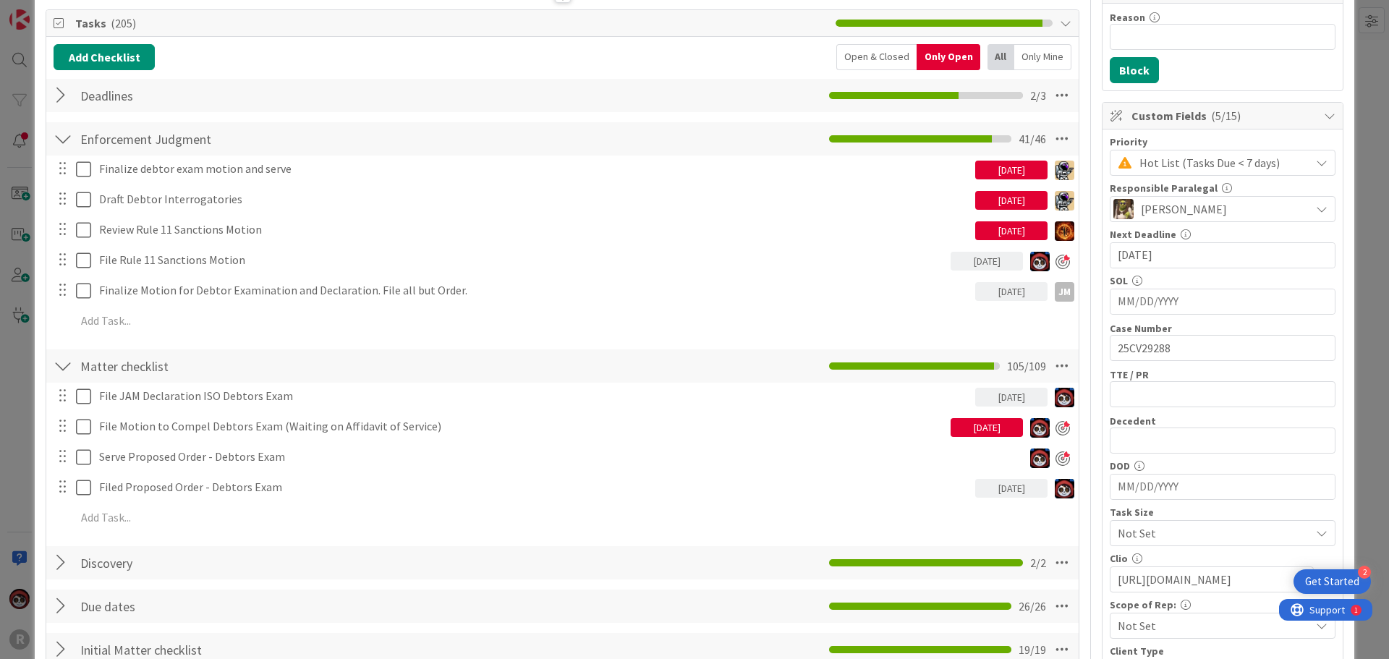
scroll to position [217, 0]
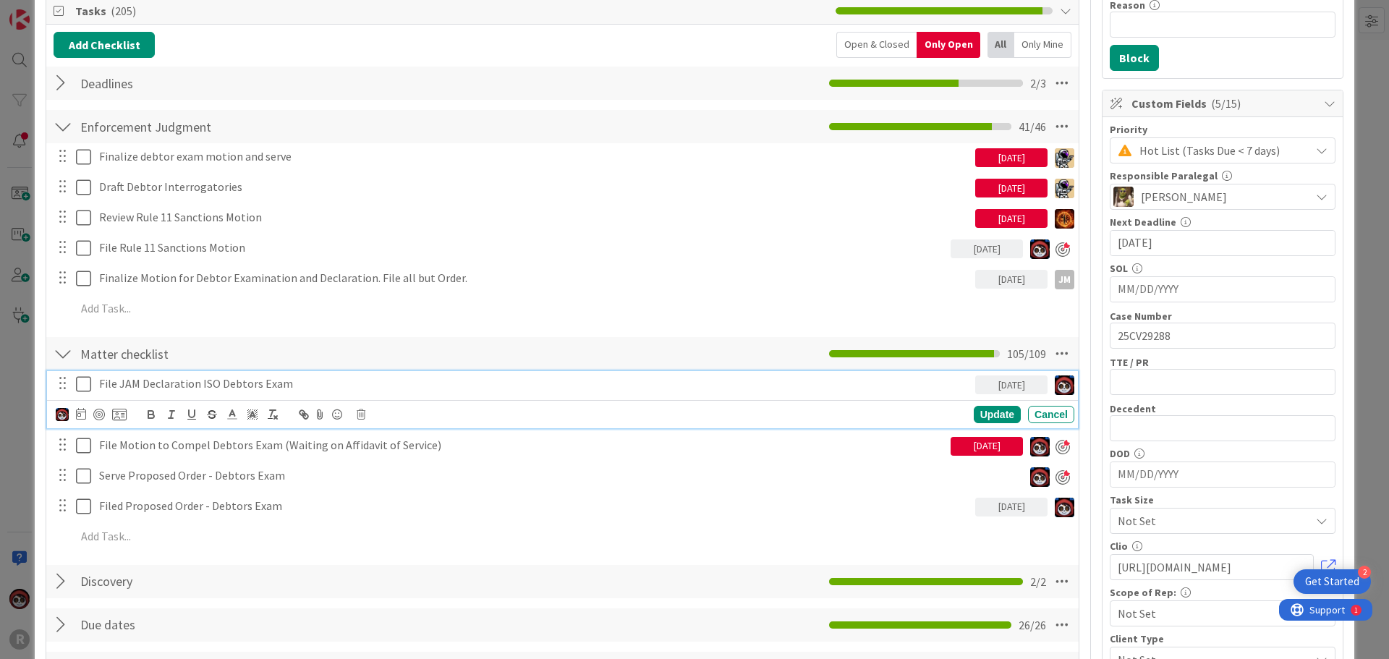
click at [171, 386] on p "File JAM Declaration ISO Debtors Exam" at bounding box center [534, 383] width 870 height 17
click at [98, 415] on div at bounding box center [99, 415] width 12 height 12
click at [988, 416] on div "Update" at bounding box center [996, 414] width 47 height 17
